Goal: Transaction & Acquisition: Purchase product/service

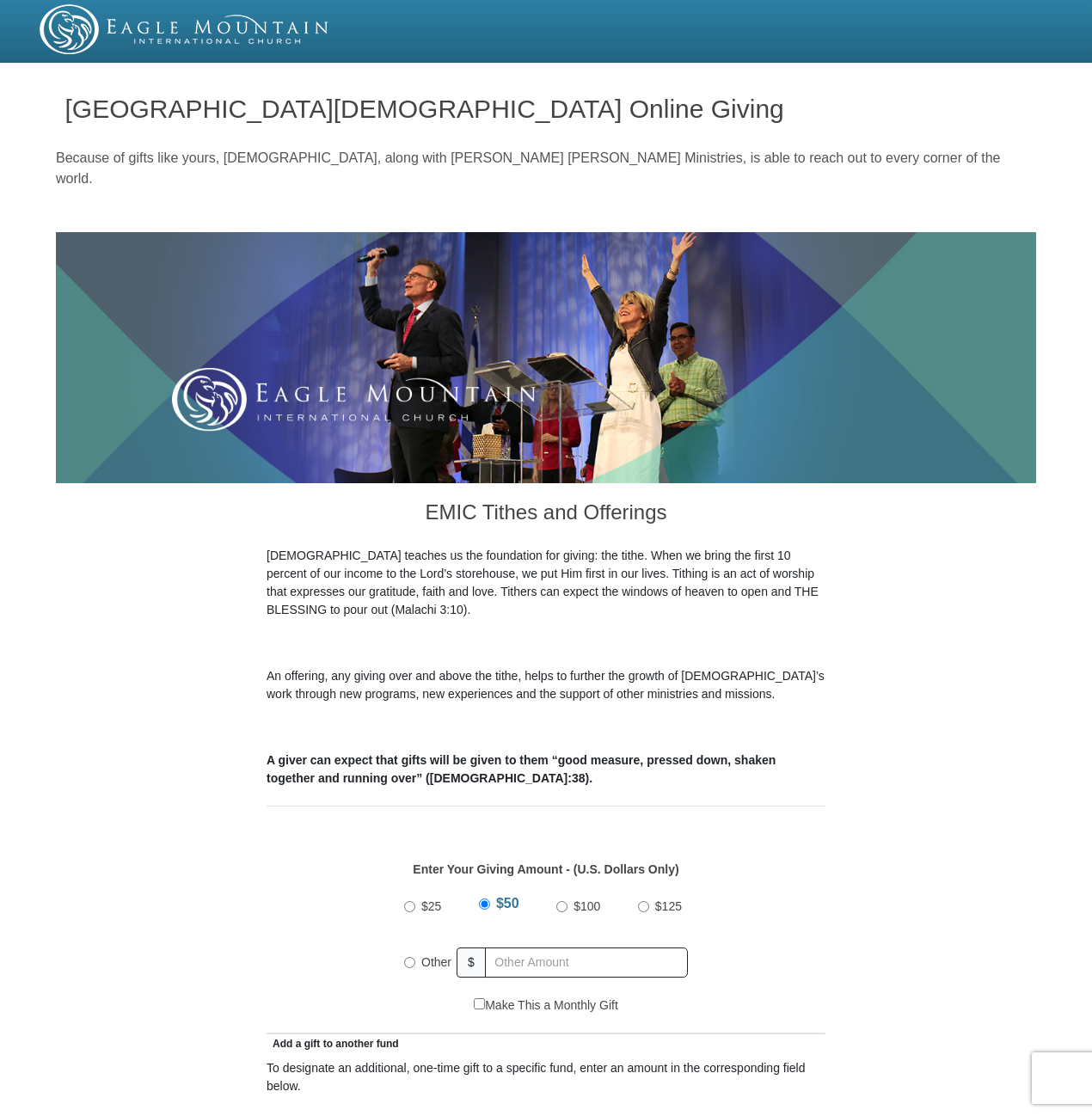
click at [409, 957] on input "Other" at bounding box center [410, 962] width 12 height 12
radio input "true"
click at [504, 948] on input "text" at bounding box center [589, 963] width 197 height 30
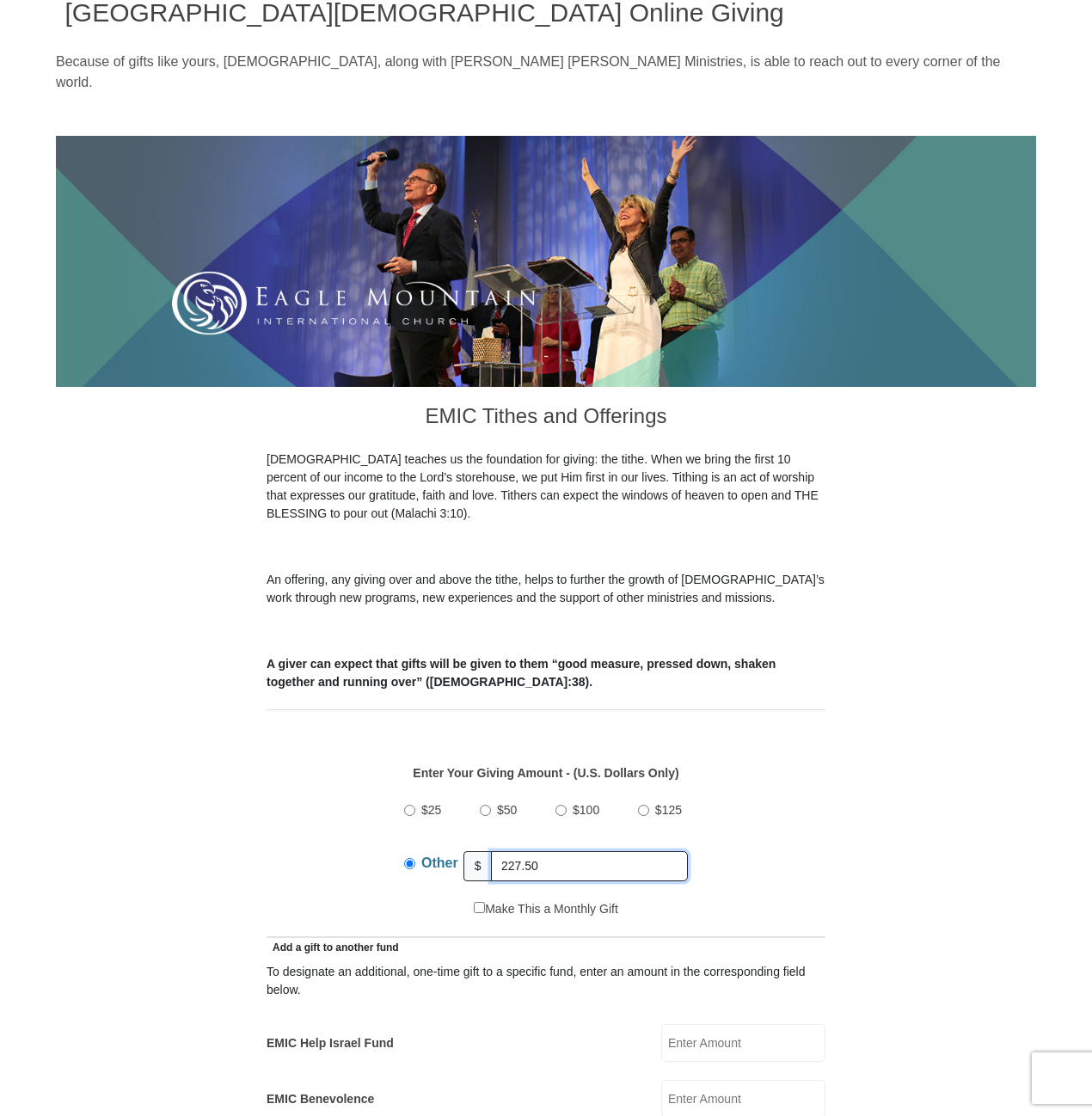
scroll to position [344, 0]
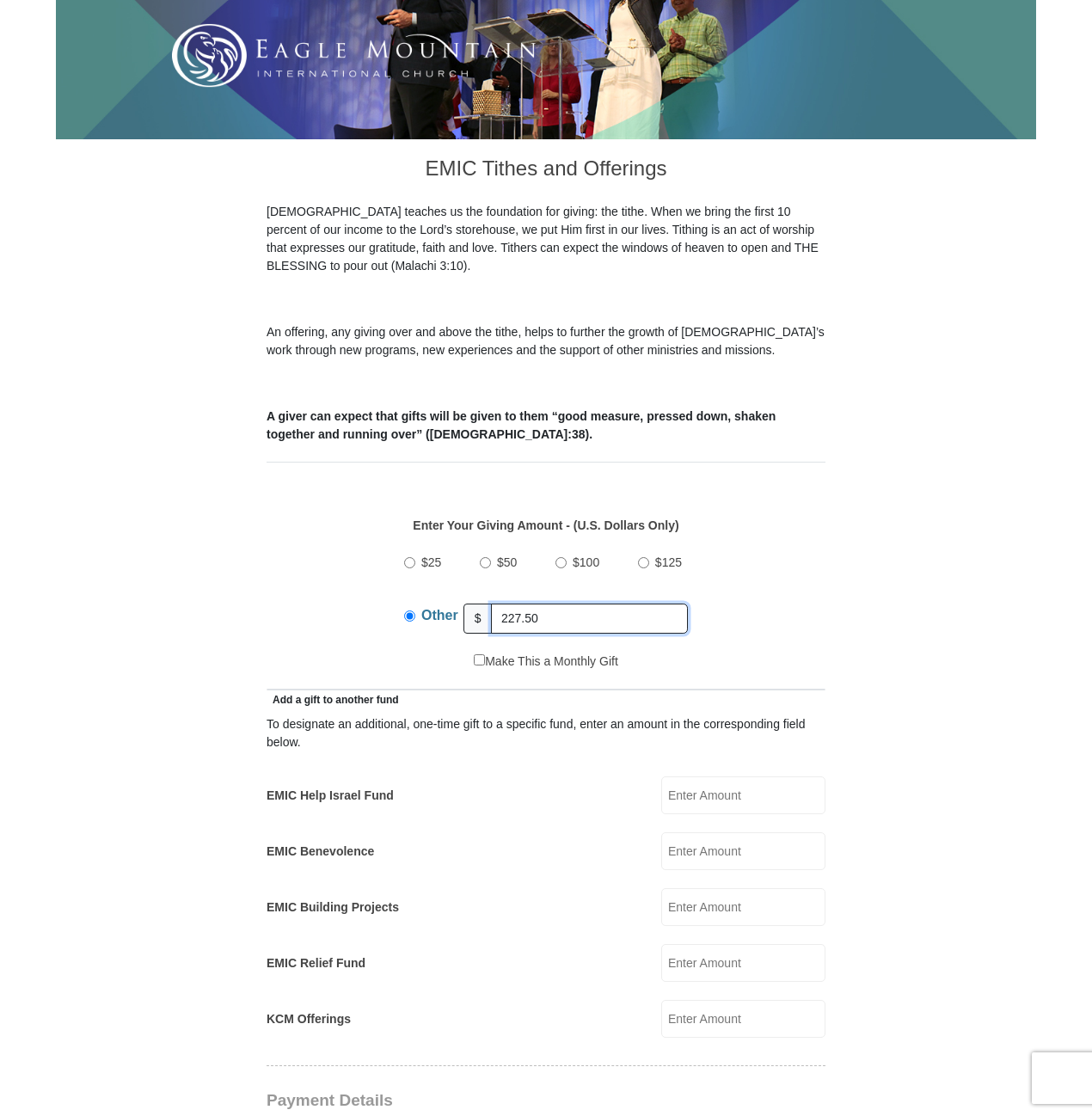
type input "227.50"
click at [477, 654] on input "Make This a Monthly Gift" at bounding box center [479, 659] width 12 height 12
checkbox input "true"
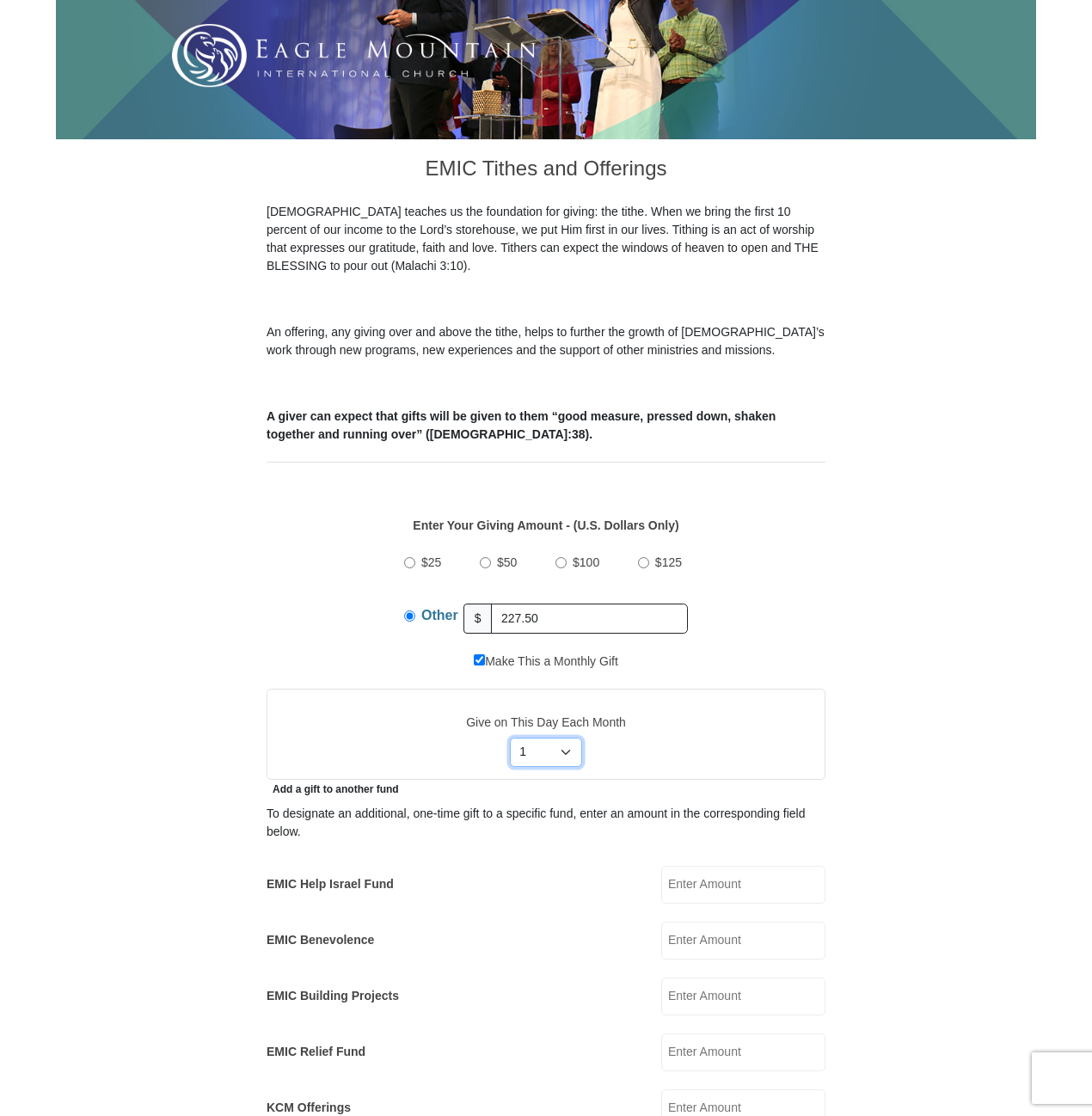
click at [564, 737] on select "Select Day of Month 1 2 3 4 5 6 7 8 9 10 11 12 13 14 15 16 17 18 19 20 21 22 23…" at bounding box center [546, 752] width 73 height 29
select select "15"
click at [509, 737] on select "Select Day of Month 1 2 3 4 5 6 7 8 9 10 11 12 13 14 15 16 17 18 19 20 21 22 23…" at bounding box center [546, 752] width 73 height 29
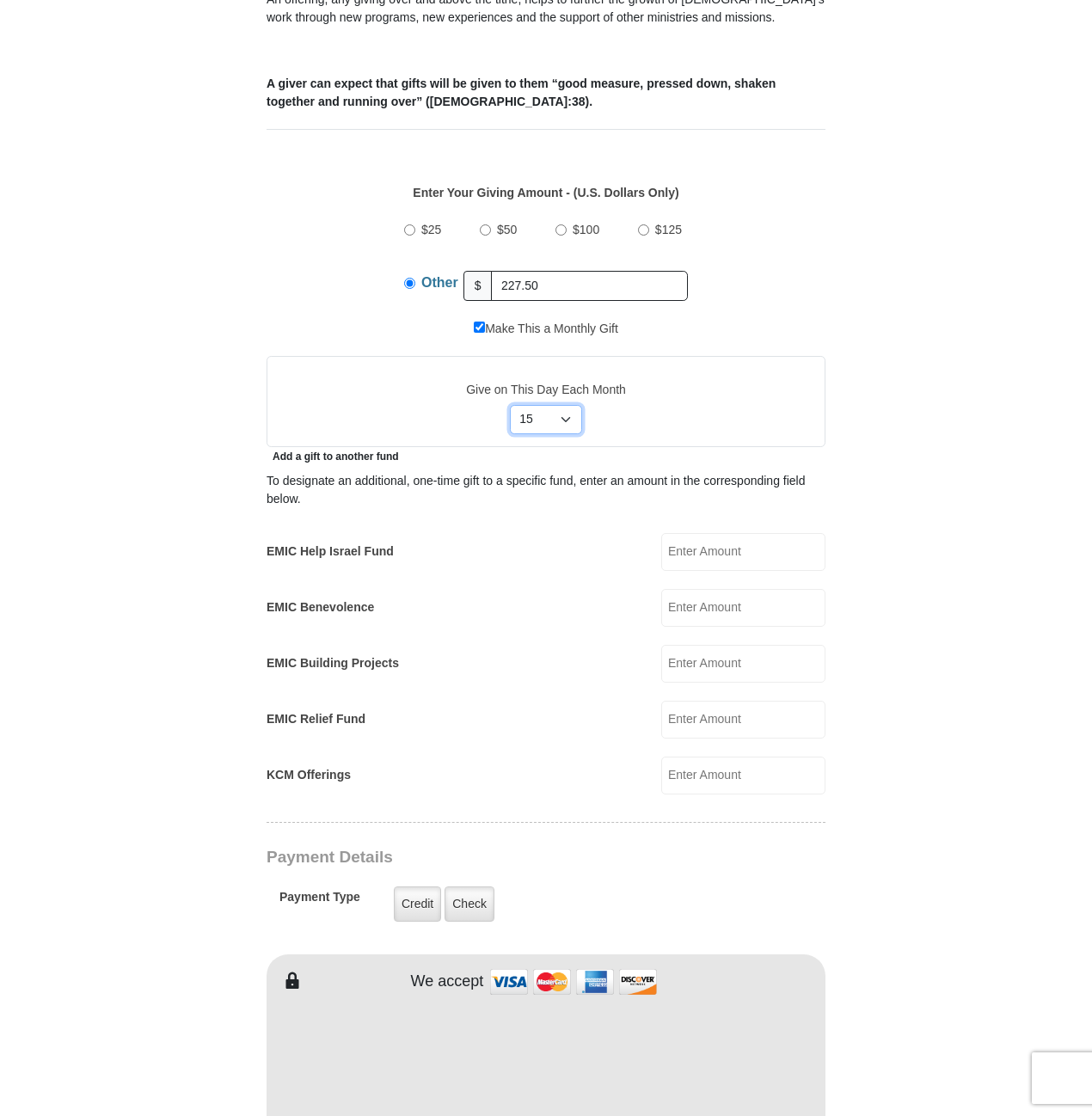
scroll to position [688, 0]
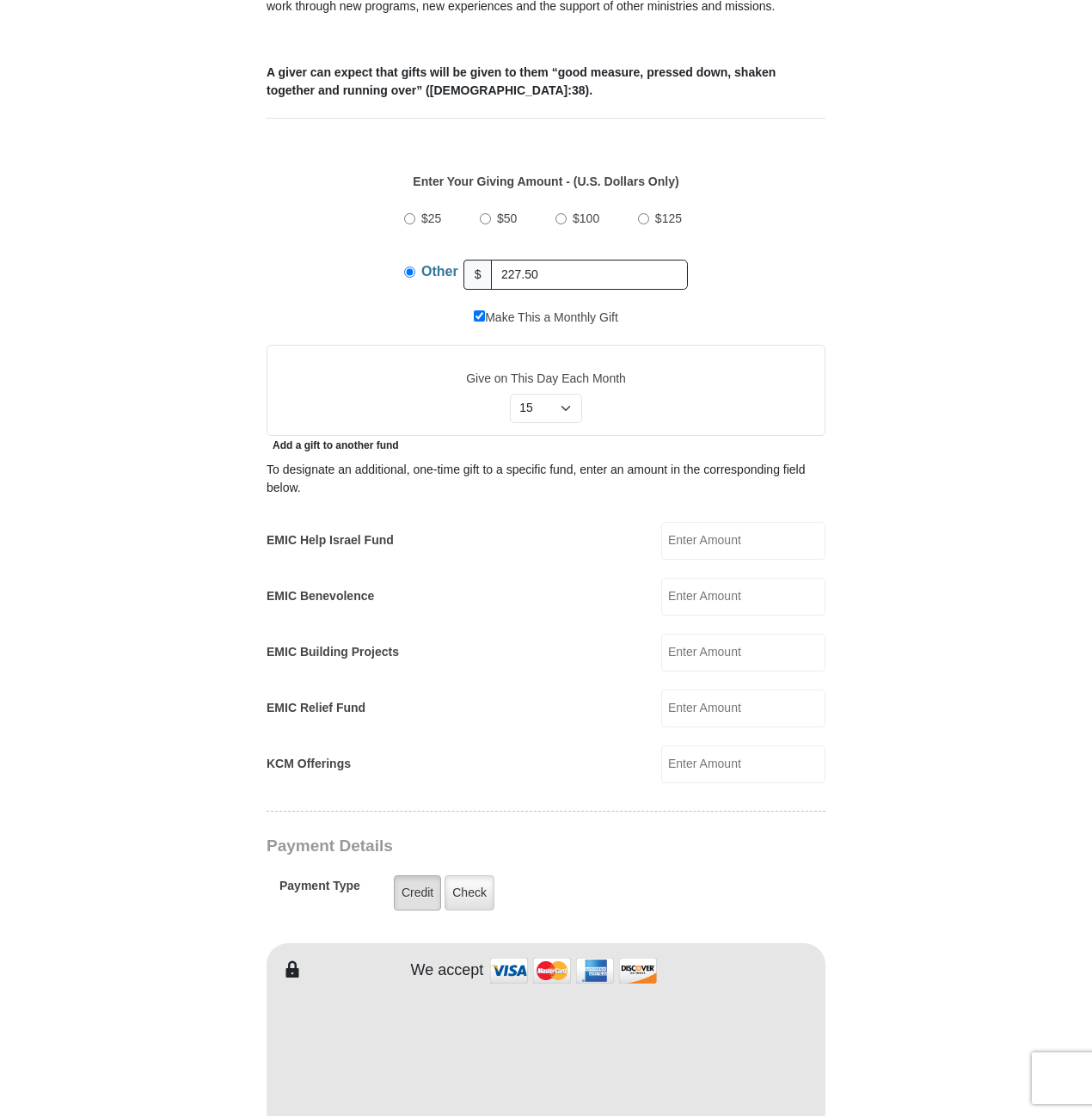
click at [415, 875] on label "Credit" at bounding box center [417, 892] width 47 height 36
click at [0, 0] on input "Credit" at bounding box center [0, 0] width 0 height 0
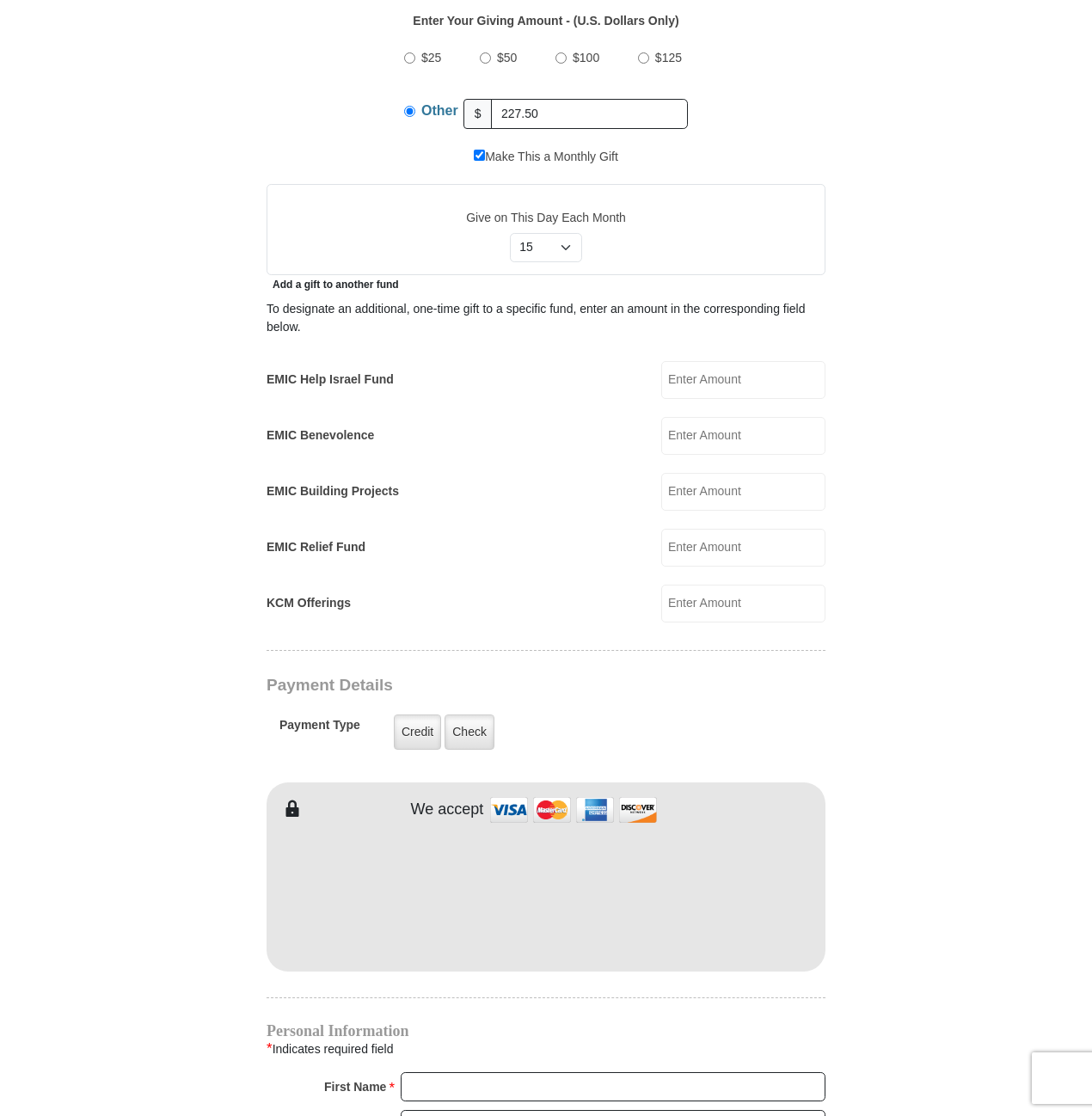
scroll to position [1031, 0]
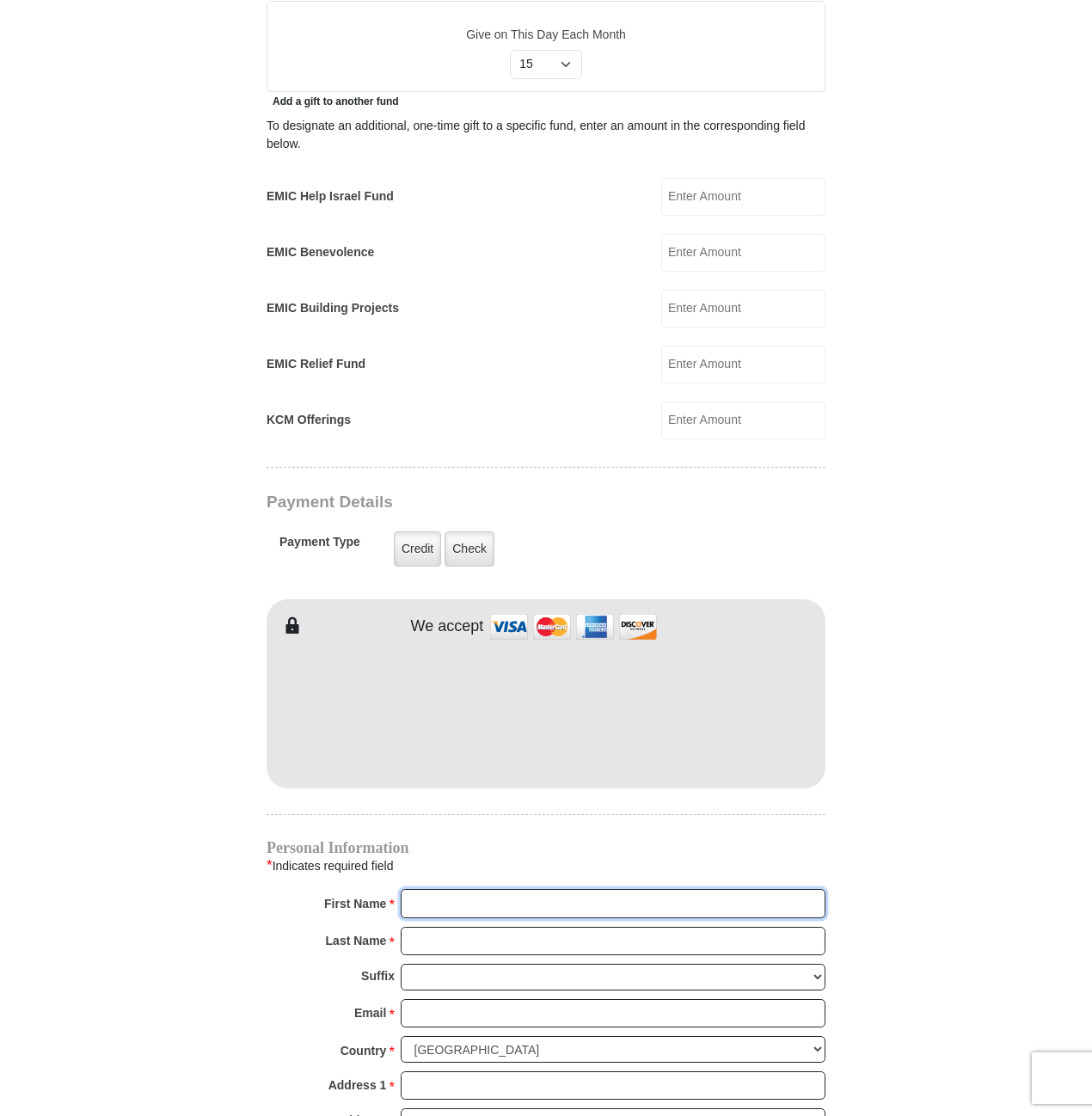
type input "Janis"
type input "Lange"
click at [405, 802] on div "EMIC Tithes and Offerings The Bible teaches us the foundation for giving: the t…" at bounding box center [545, 582] width 558 height 2263
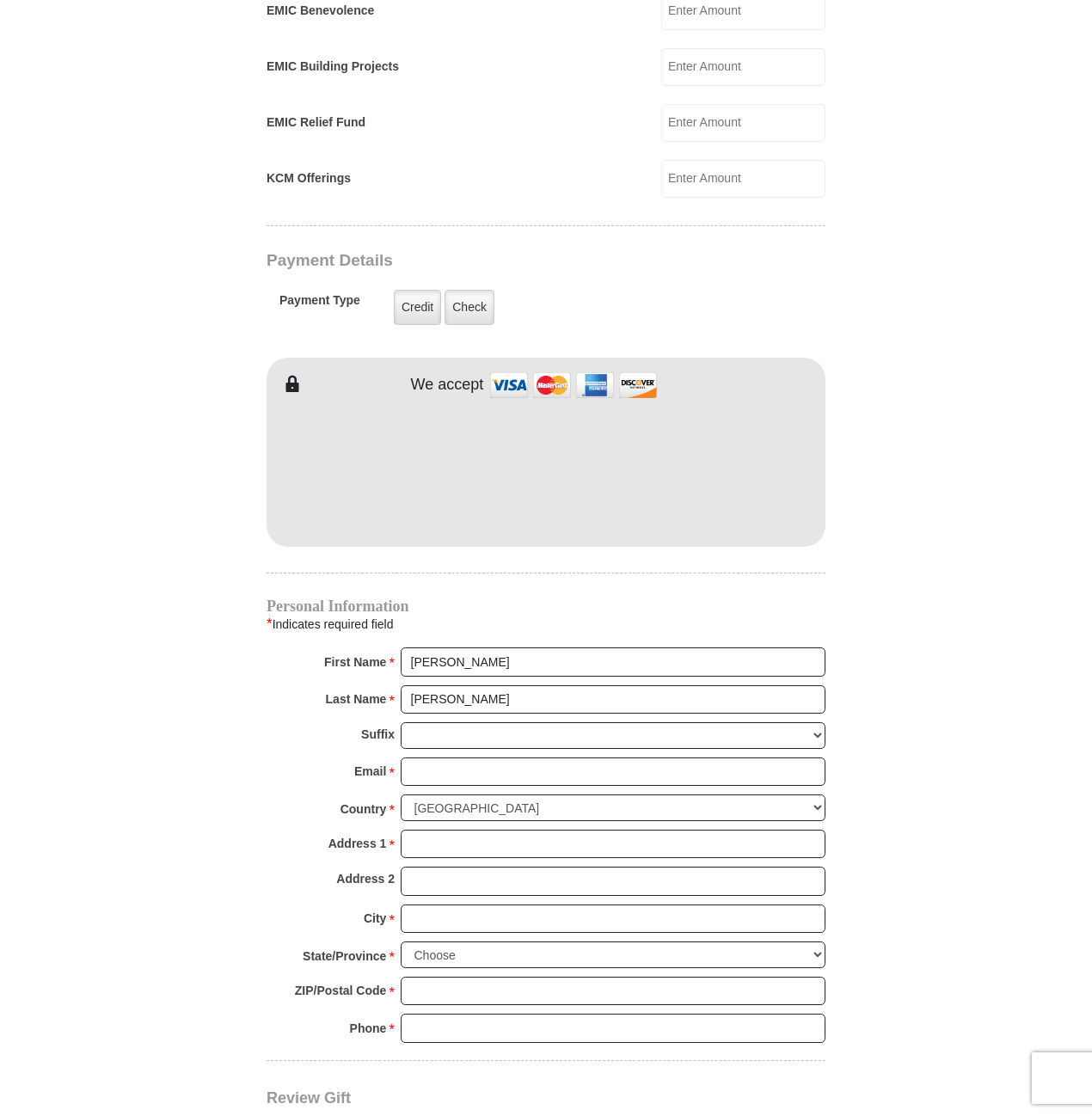
scroll to position [1290, 0]
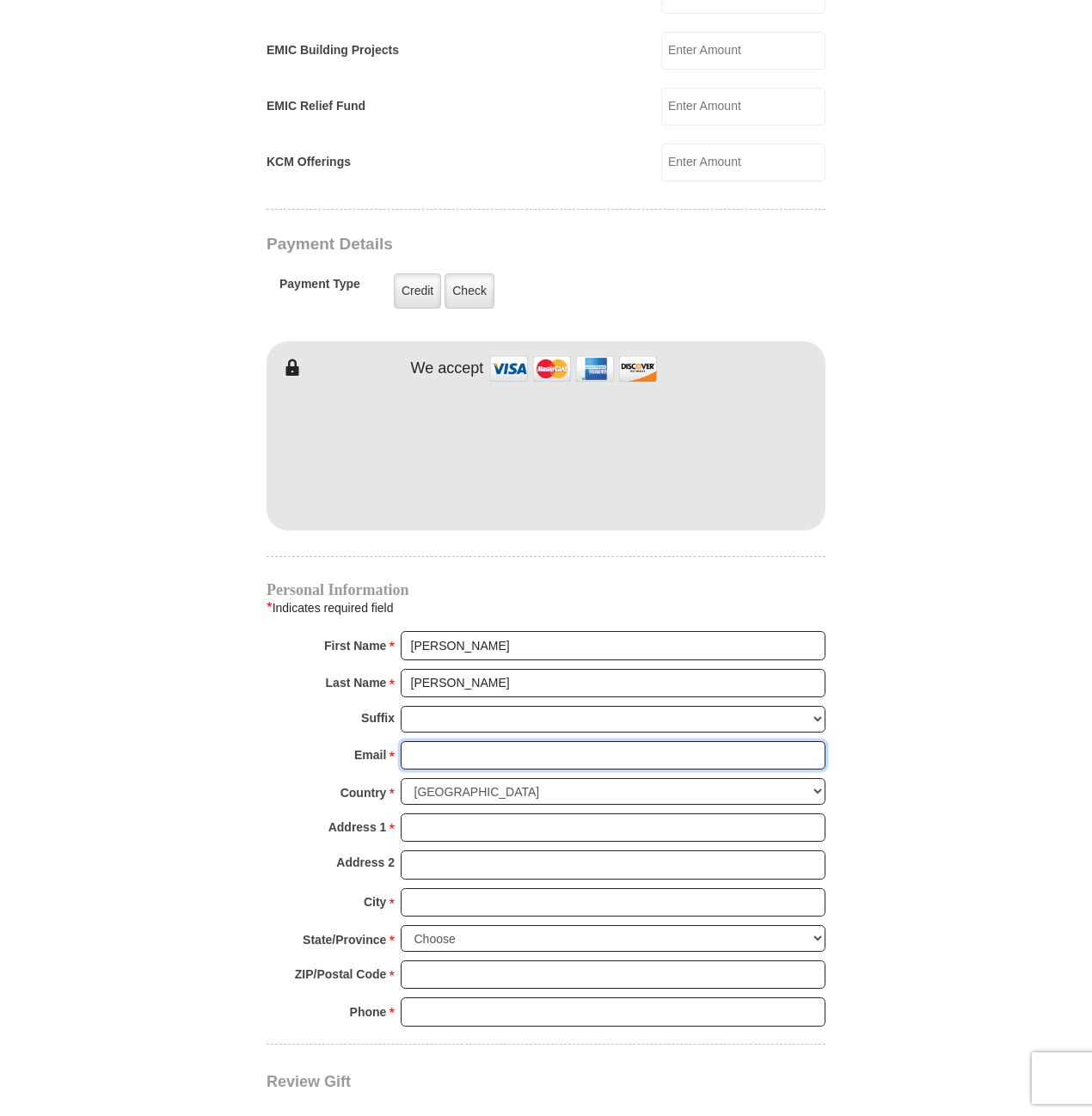
drag, startPoint x: 407, startPoint y: 725, endPoint x: 420, endPoint y: 723, distance: 13.2
click at [409, 741] on input "Email *" at bounding box center [613, 755] width 425 height 29
type input "janis_lange@hotmail.com"
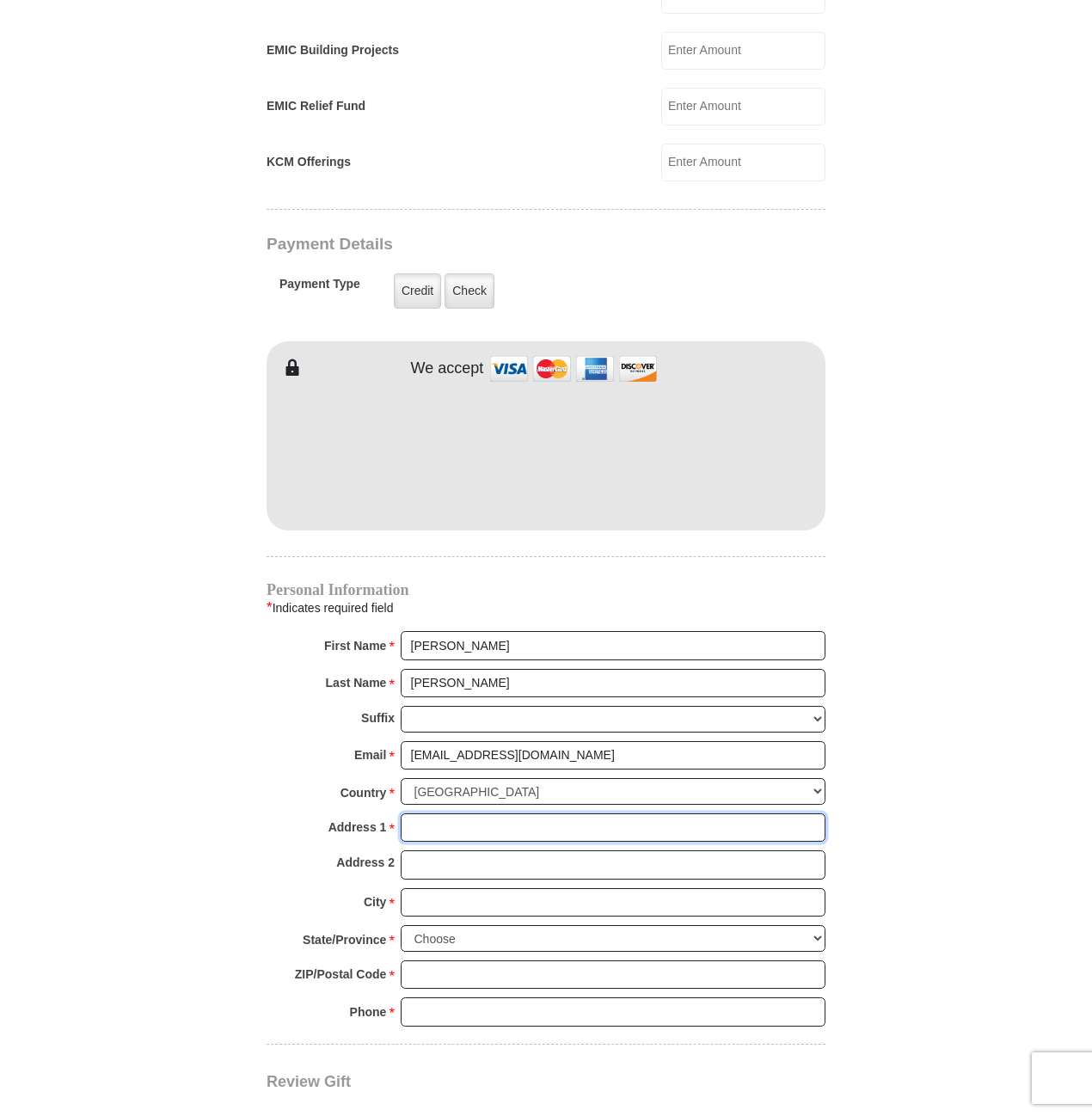
click at [407, 813] on input "Address 1 *" at bounding box center [613, 827] width 425 height 29
click at [412, 813] on input "Address 1 *" at bounding box center [613, 827] width 425 height 29
type input "5420 Mack Rd"
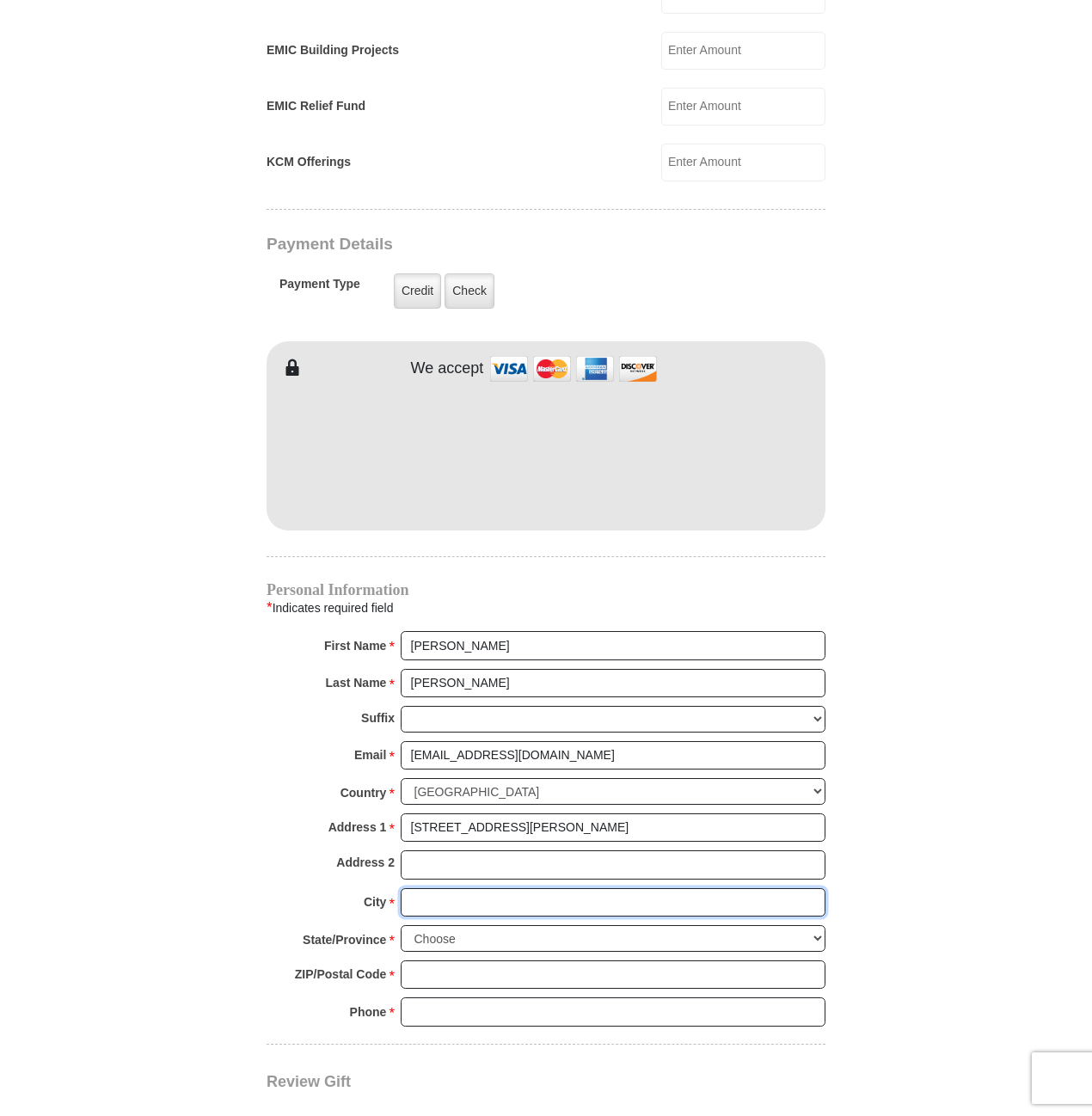
click at [408, 888] on input "City *" at bounding box center [613, 902] width 425 height 29
type input "Haltom City"
click at [816, 925] on select "Choose Alabama Alaska American Samoa Arizona Arkansas Armed Forces Americas Arm…" at bounding box center [613, 938] width 425 height 27
select select "TX"
click at [401, 925] on select "Choose Alabama Alaska American Samoa Arizona Arkansas Armed Forces Americas Arm…" at bounding box center [613, 938] width 425 height 27
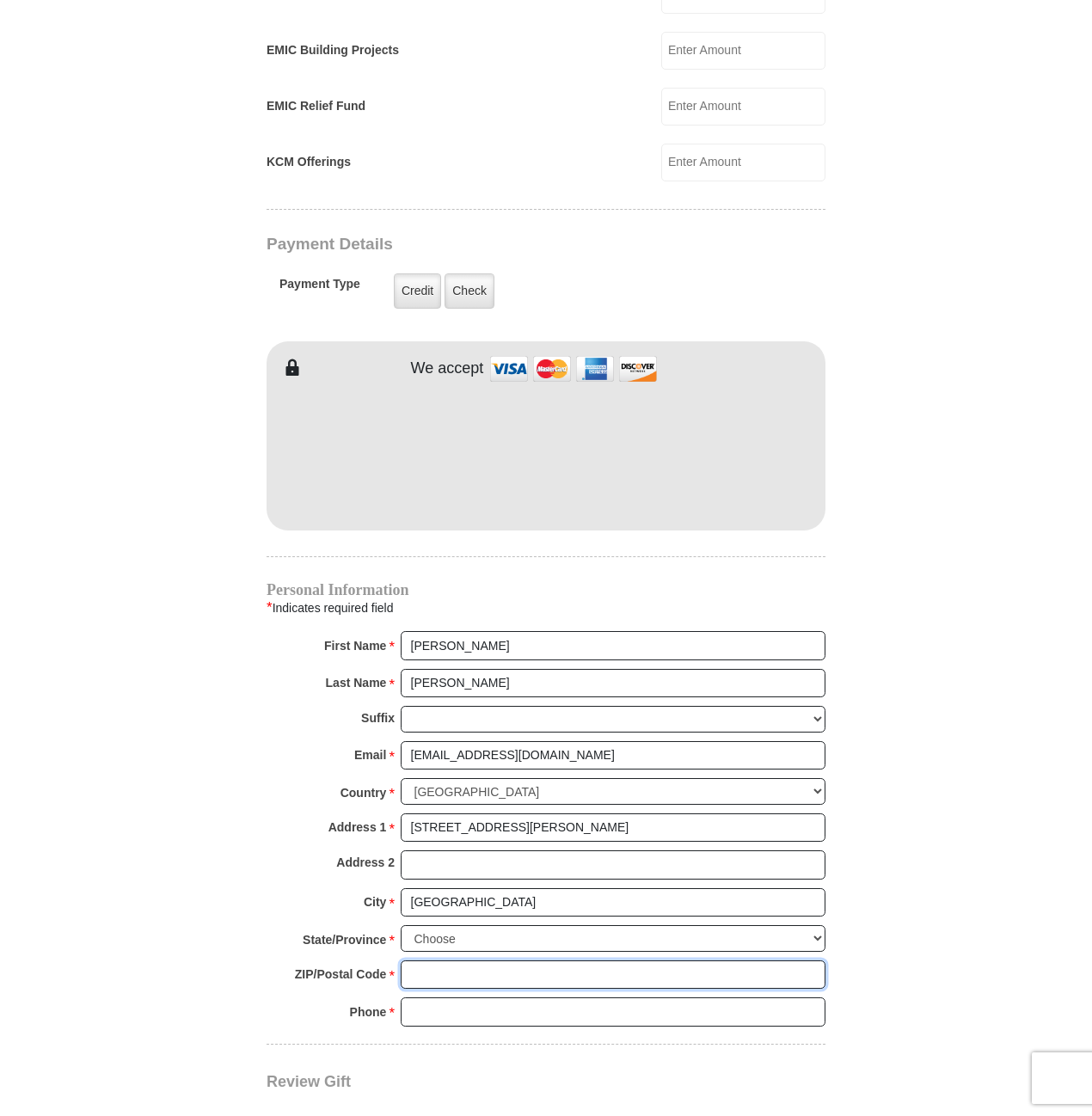
click at [407, 960] on input "ZIP/Postal Code *" at bounding box center [613, 974] width 425 height 29
type input "76117"
click at [407, 997] on input "Phone * *" at bounding box center [613, 1011] width 425 height 29
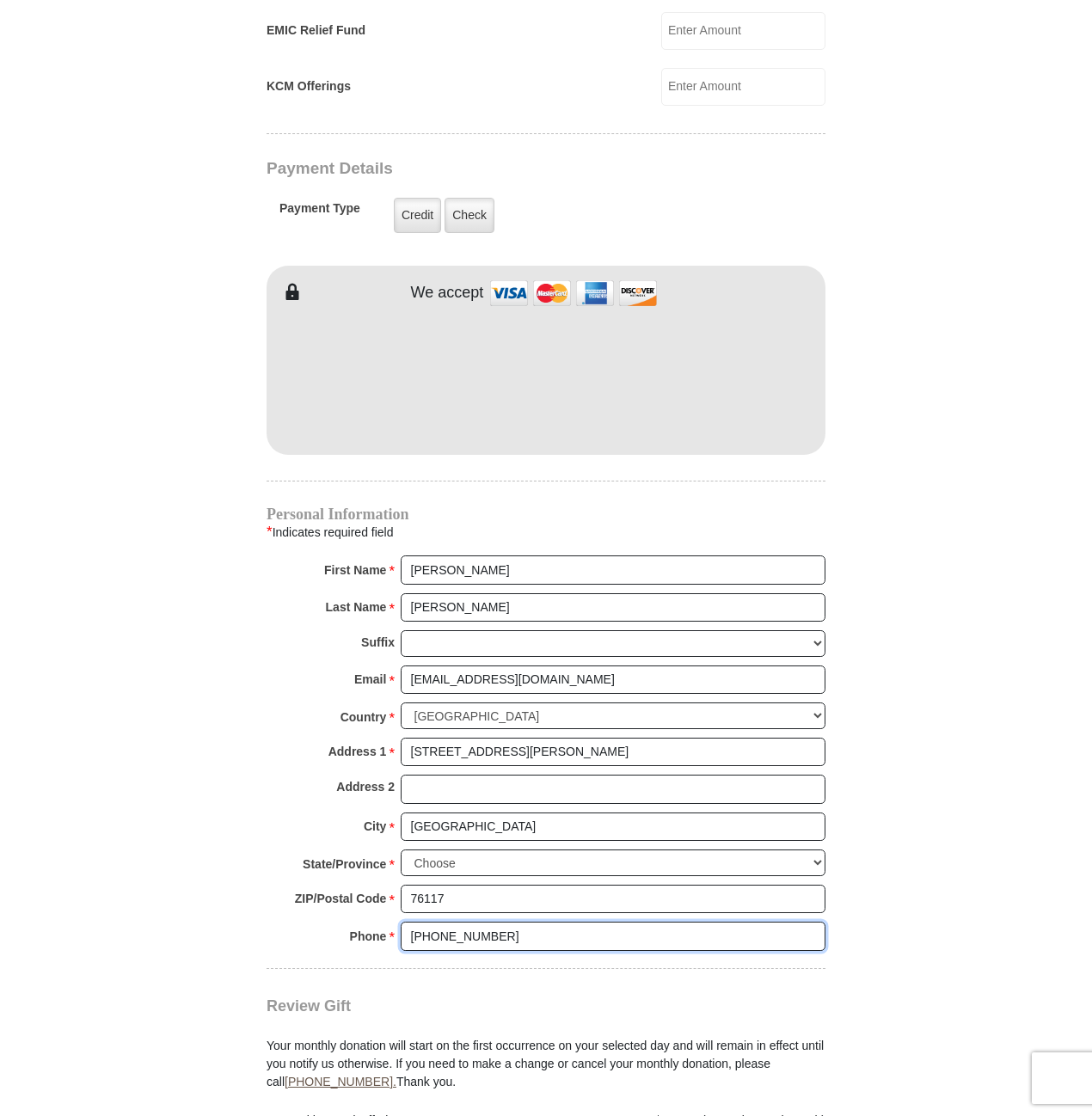
scroll to position [1633, 0]
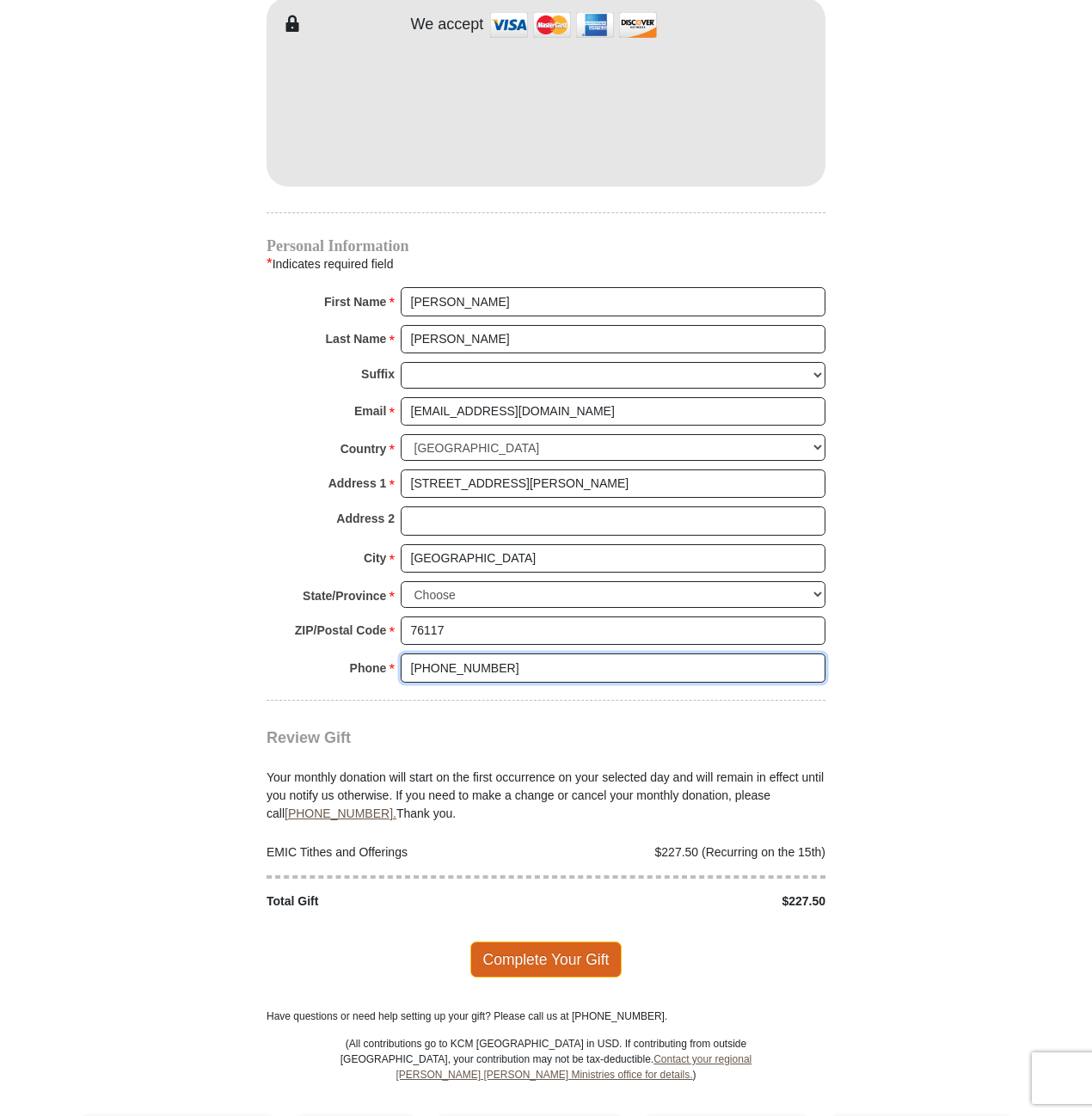
type input "817-528-4252"
click at [551, 941] on span "Complete Your Gift" at bounding box center [546, 959] width 152 height 37
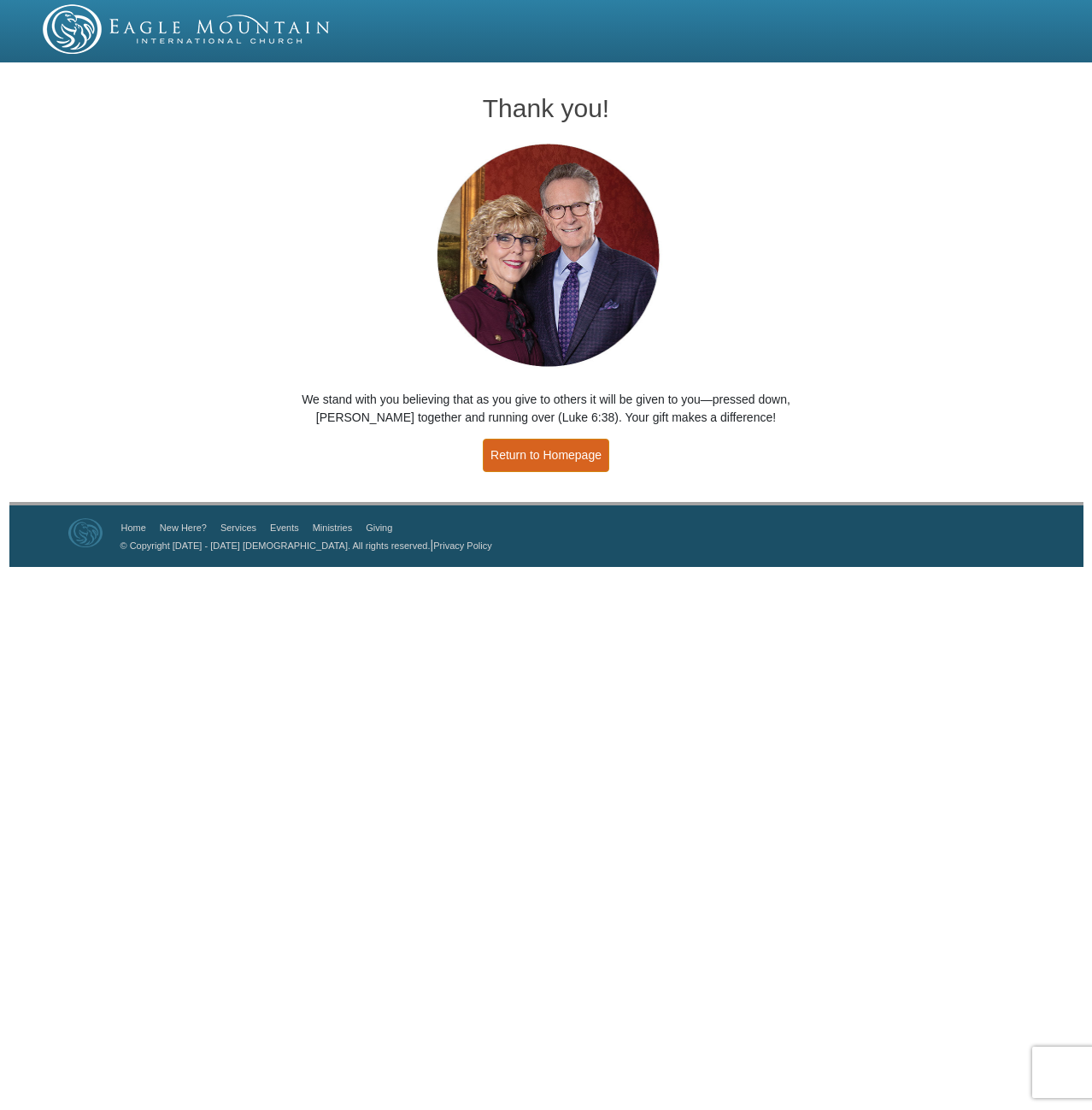
click at [574, 454] on link "Return to Homepage" at bounding box center [546, 455] width 127 height 34
